Goal: Transaction & Acquisition: Purchase product/service

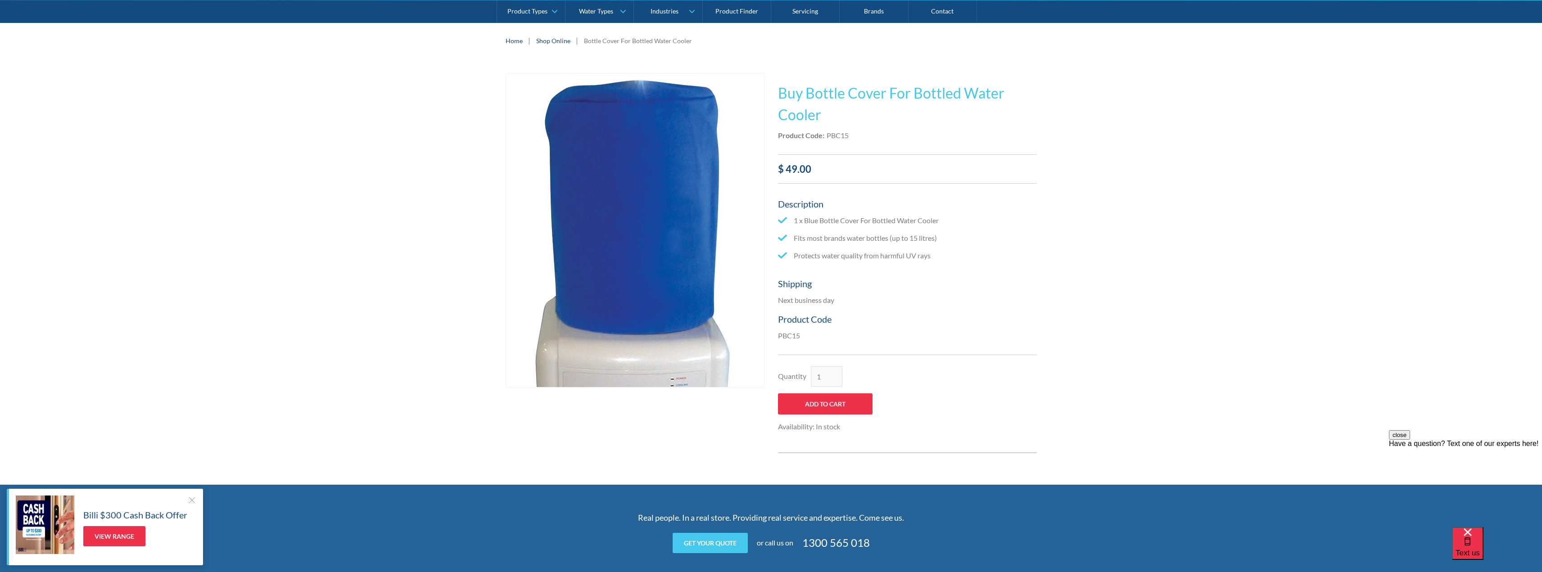
scroll to position [135, 0]
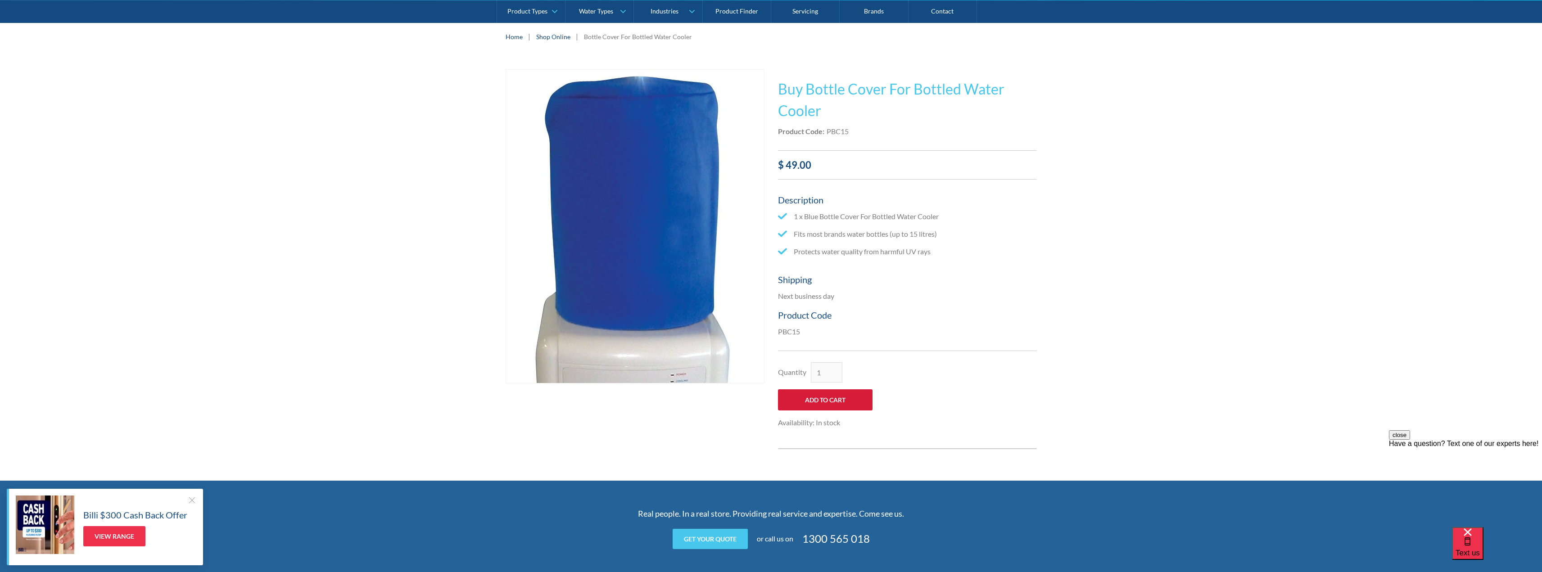
click at [826, 402] on input "Add to Cart" at bounding box center [825, 399] width 95 height 21
type input "Add to Cart"
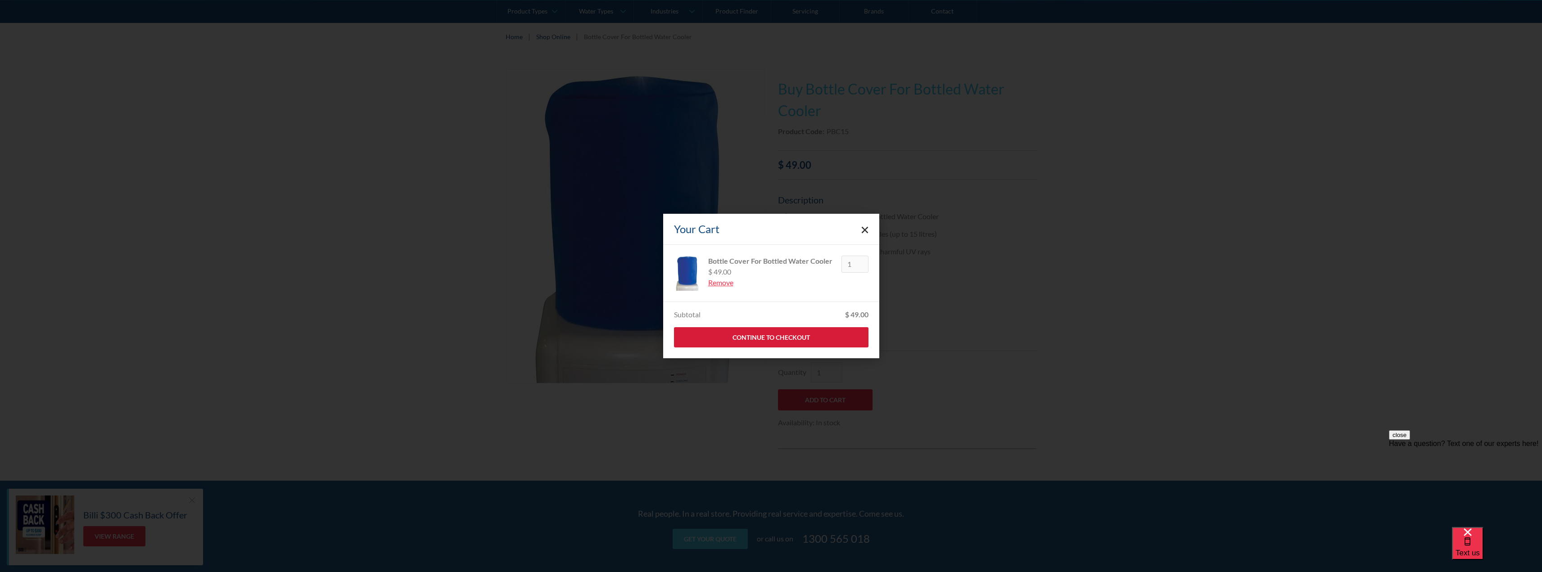
click at [830, 334] on link "Continue to Checkout" at bounding box center [771, 337] width 194 height 20
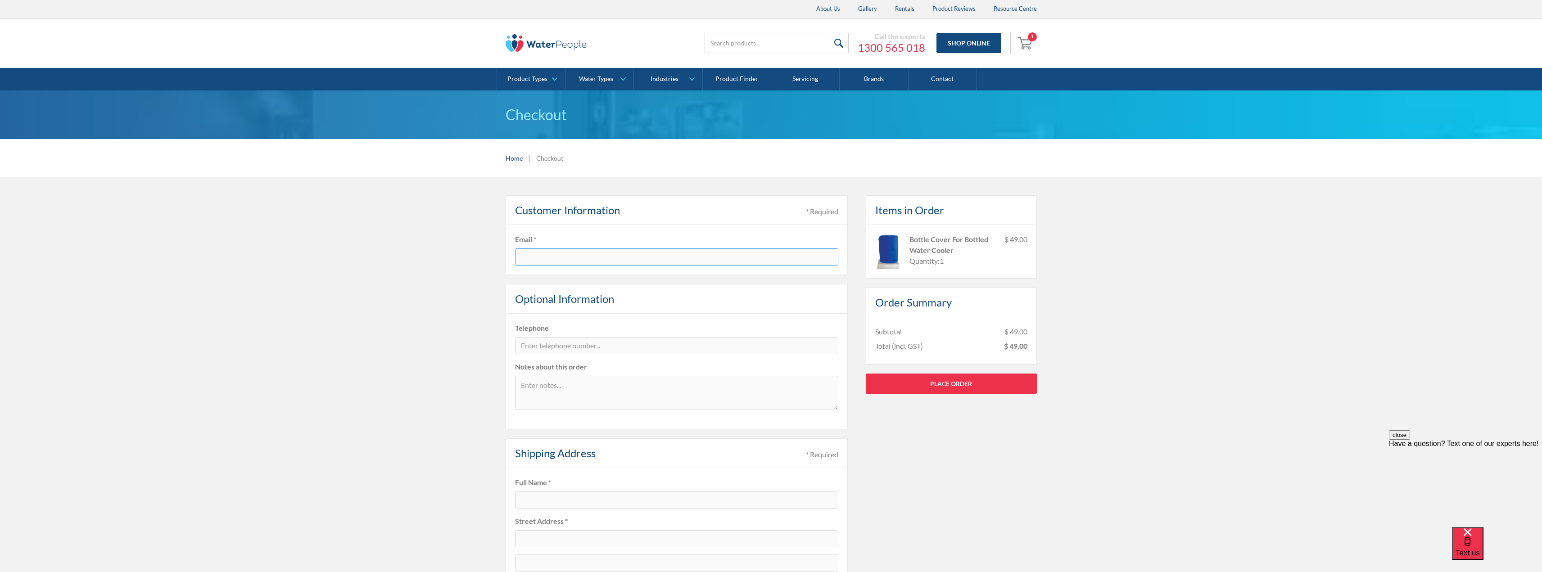
click at [573, 262] on input "text" at bounding box center [676, 257] width 323 height 17
type input "[EMAIL_ADDRESS][DOMAIN_NAME]"
type input "0407503626"
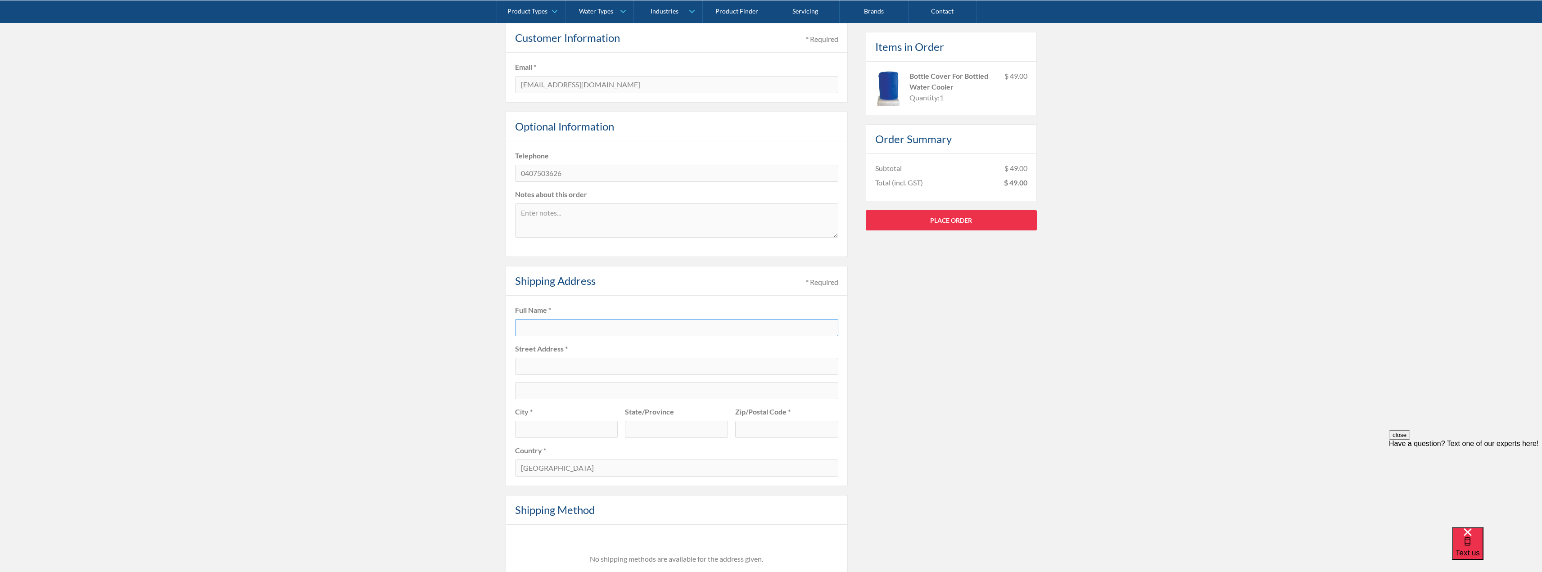
scroll to position [180, 0]
click at [538, 320] on input "text" at bounding box center [676, 320] width 323 height 17
type input "[PERSON_NAME]"
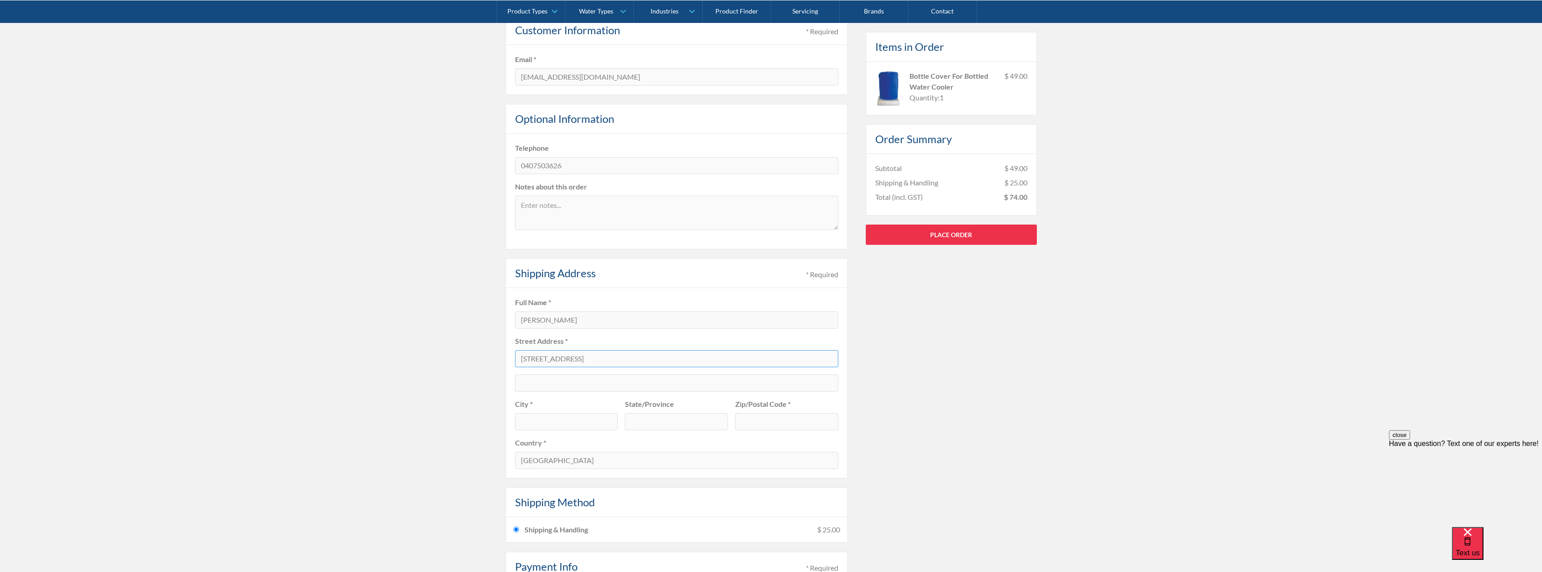
type input "[STREET_ADDRESS]"
type input "[GEOGRAPHIC_DATA]"
type input "VIC"
type input "3810"
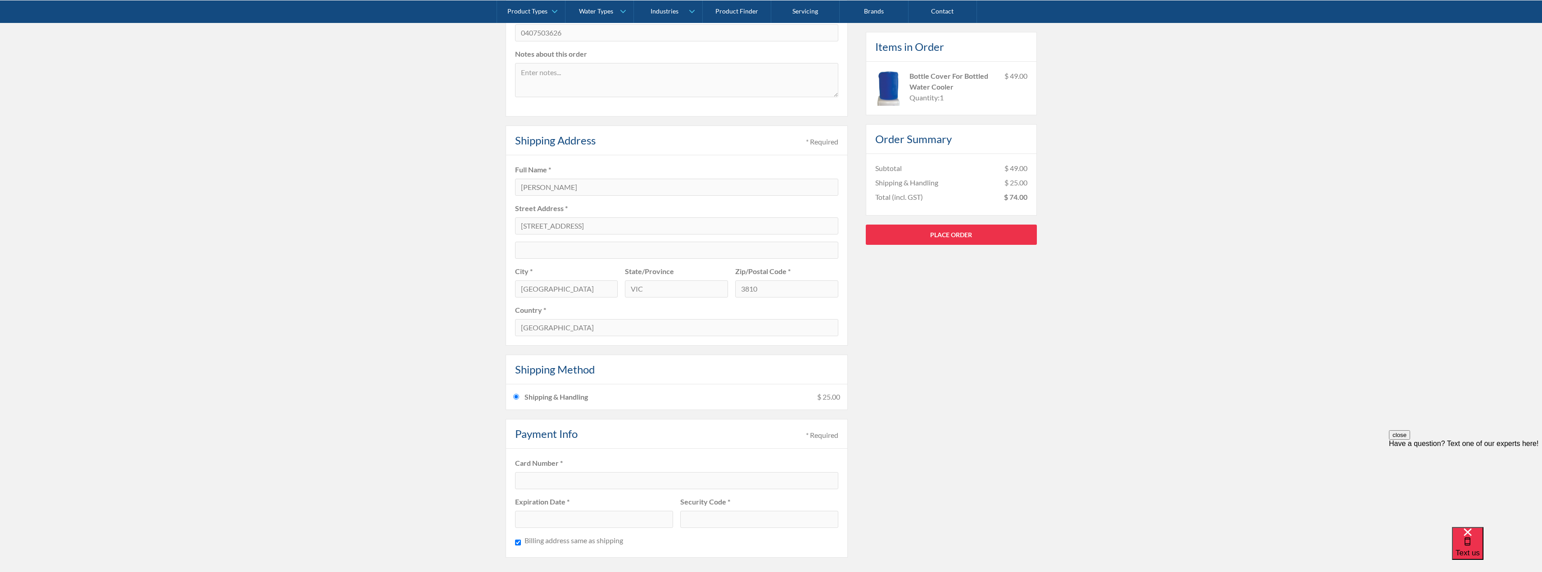
scroll to position [315, 0]
click at [435, 463] on div "Pay with browser. Customer Information * Required Email * [EMAIL_ADDRESS][DOMAI…" at bounding box center [771, 226] width 1542 height 729
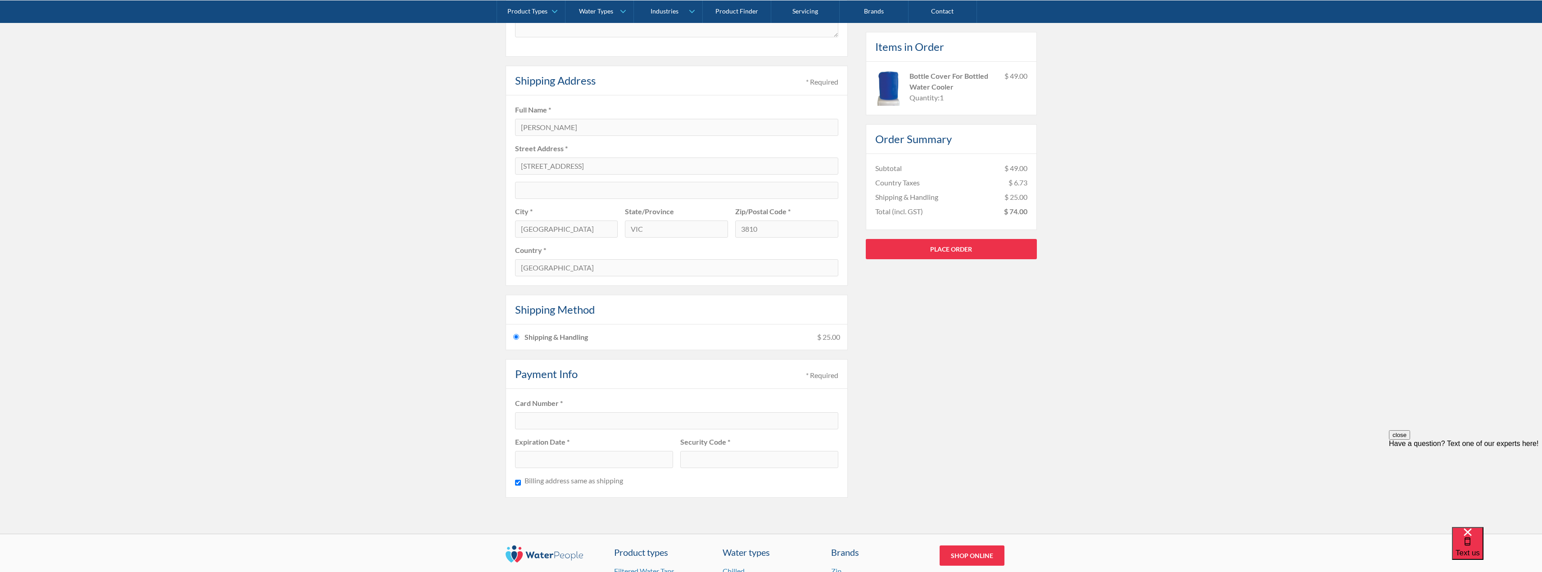
scroll to position [405, 0]
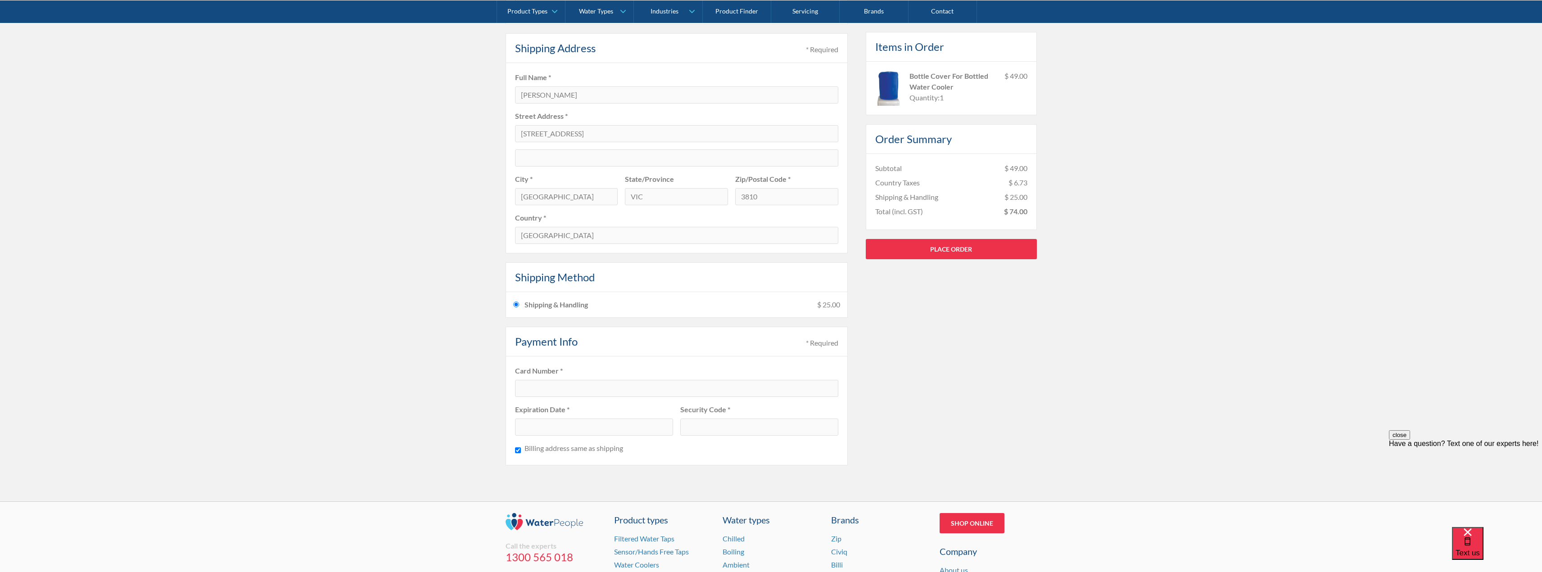
click at [424, 398] on div "Pay with browser. Customer Information * Required Email * [EMAIL_ADDRESS][DOMAI…" at bounding box center [771, 136] width 1542 height 729
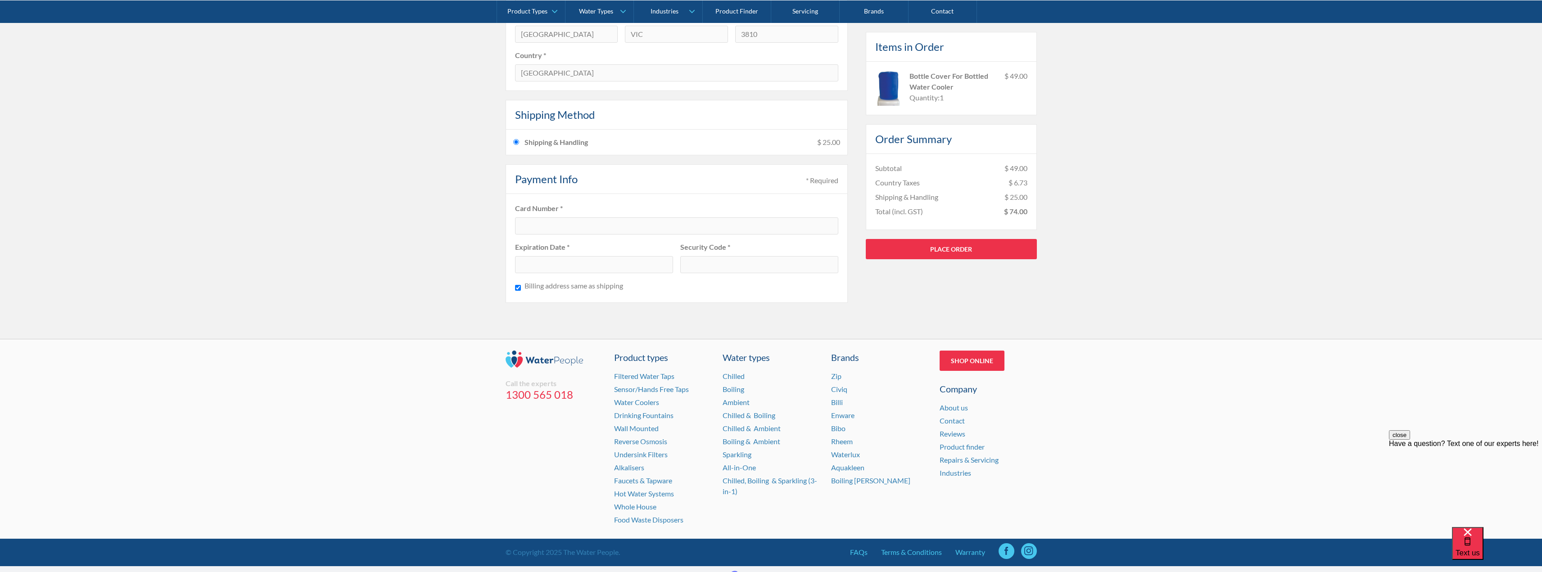
scroll to position [583, 0]
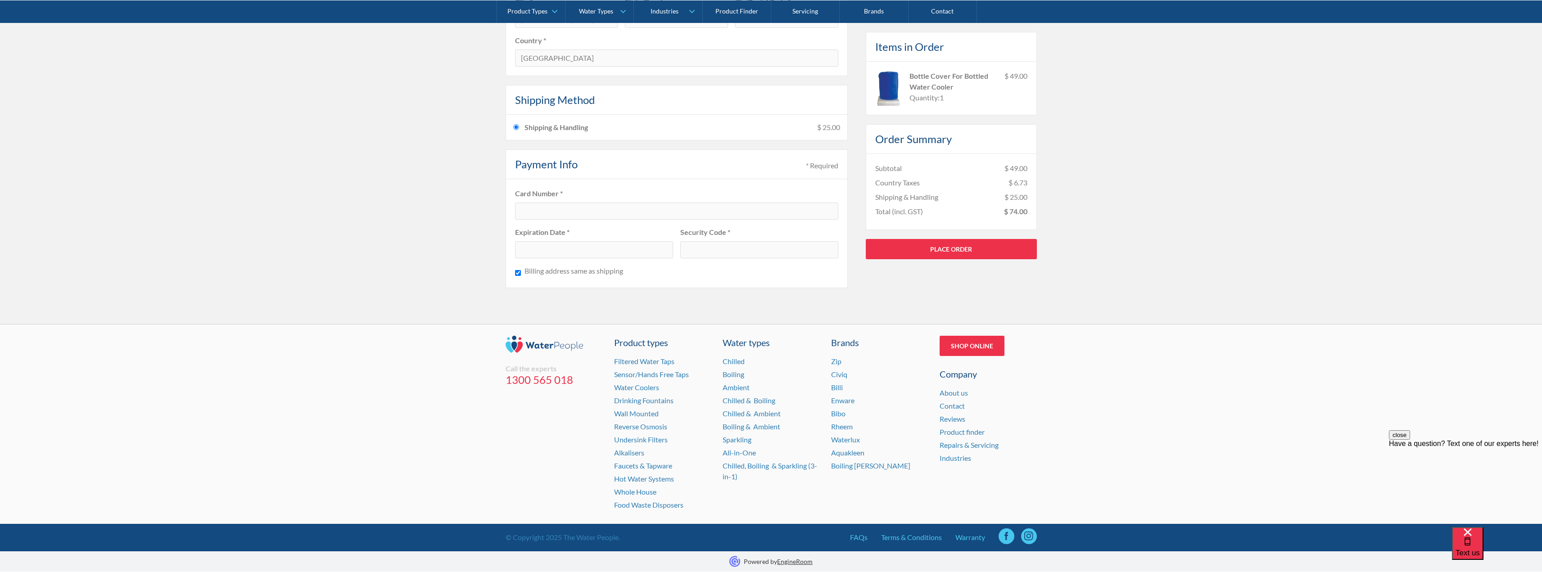
click at [534, 204] on div at bounding box center [676, 211] width 323 height 17
click at [957, 256] on link "Place Order" at bounding box center [951, 249] width 171 height 20
